Goal: Information Seeking & Learning: Learn about a topic

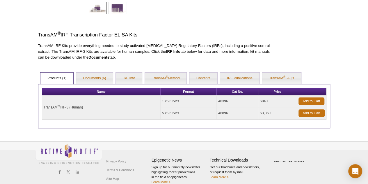
scroll to position [158, 0]
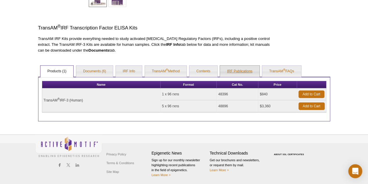
click at [242, 72] on link "IRF Publications" at bounding box center [239, 71] width 39 height 12
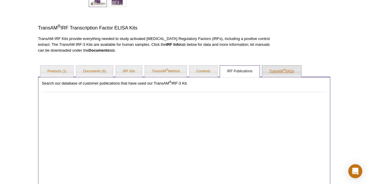
click at [282, 72] on link "TransAM ® FAQs" at bounding box center [281, 71] width 39 height 12
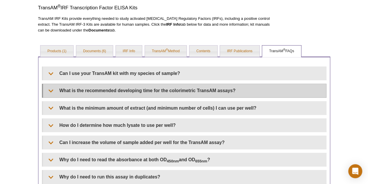
scroll to position [187, 0]
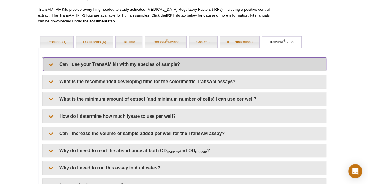
click at [146, 59] on summary "Can I use your TransAM kit with my species of sample?" at bounding box center [184, 64] width 283 height 13
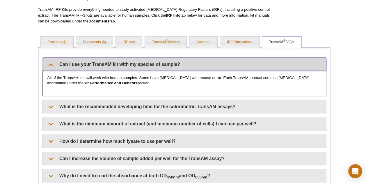
click at [146, 59] on summary "Can I use your TransAM kit with my species of sample?" at bounding box center [184, 64] width 283 height 13
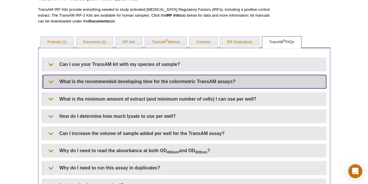
click at [143, 77] on summary "What is the recommended developing time for the colorimetric TransAM assays?" at bounding box center [184, 81] width 283 height 13
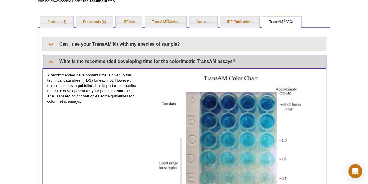
scroll to position [217, 0]
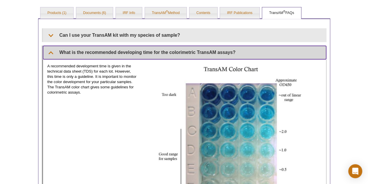
click at [143, 51] on summary "What is the recommended developing time for the colorimetric TransAM assays?" at bounding box center [184, 52] width 283 height 13
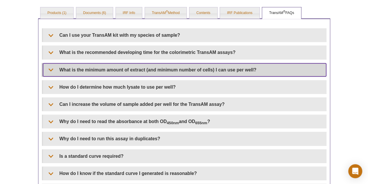
click at [158, 65] on summary "What is the minimum amount of extract (and minimum number of cells) I can use p…" at bounding box center [184, 69] width 283 height 13
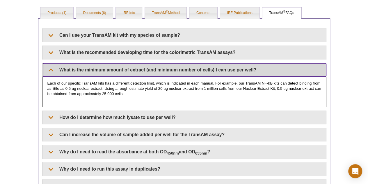
click at [158, 65] on summary "What is the minimum amount of extract (and minimum number of cells) I can use p…" at bounding box center [184, 69] width 283 height 13
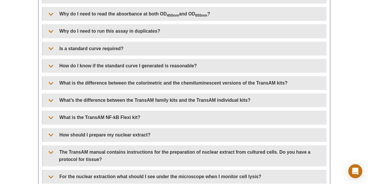
scroll to position [333, 0]
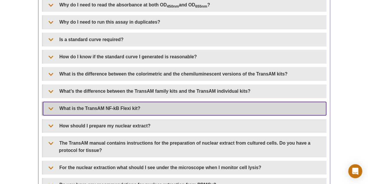
click at [147, 106] on summary "What is the TransAM NF-kB Flexi kit?" at bounding box center [184, 108] width 283 height 13
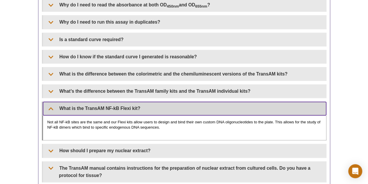
click at [147, 106] on summary "What is the TransAM NF-kB Flexi kit?" at bounding box center [184, 108] width 283 height 13
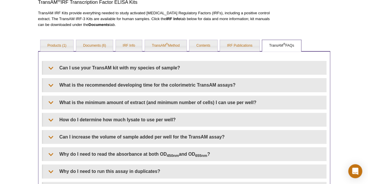
scroll to position [145, 0]
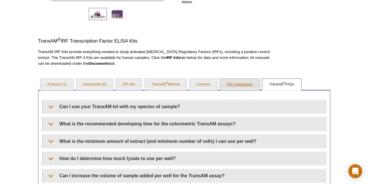
click at [238, 81] on link "IRF Publications" at bounding box center [239, 85] width 39 height 12
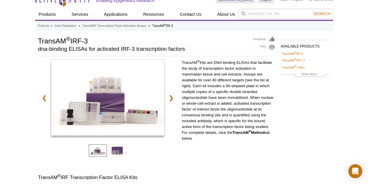
scroll to position [0, 0]
